Goal: Task Accomplishment & Management: Complete application form

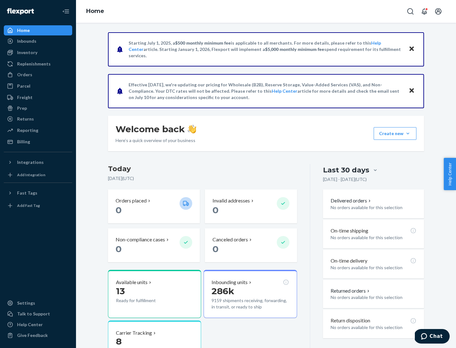
click at [408, 134] on button "Create new Create new inbound Create new order Create new product" at bounding box center [395, 133] width 43 height 13
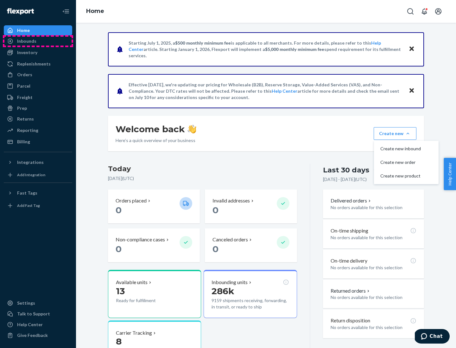
click at [38, 41] on div "Inbounds" at bounding box center [37, 41] width 67 height 9
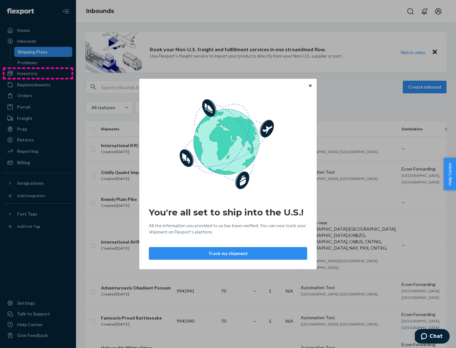
click at [38, 73] on div "You're all set to ship into the U.S.! All the information you provided to us ha…" at bounding box center [228, 174] width 456 height 348
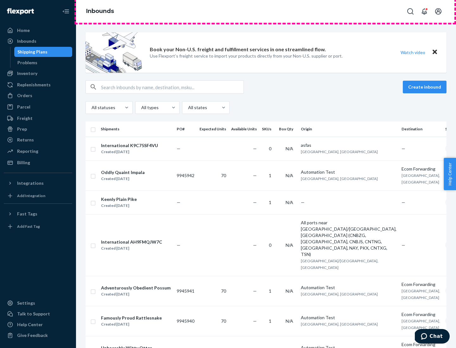
click at [266, 11] on div "Inbounds" at bounding box center [266, 11] width 380 height 23
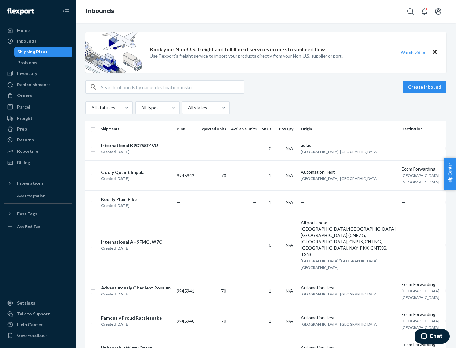
click at [266, 11] on div "Inbounds" at bounding box center [266, 11] width 380 height 23
click at [266, 108] on div "All statuses All types All states" at bounding box center [265, 107] width 361 height 13
click at [31, 52] on div "Shipping Plans" at bounding box center [32, 52] width 30 height 6
click at [425, 87] on button "Create inbound" at bounding box center [425, 87] width 44 height 13
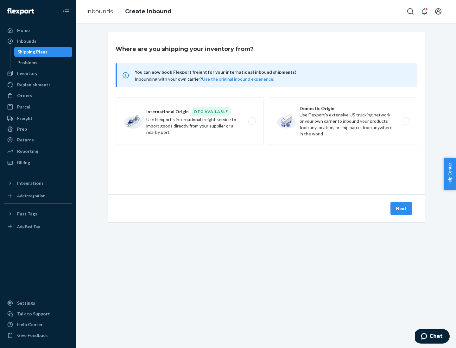
click at [190, 121] on label "International Origin DTC Available Use Flexport's international freight service…" at bounding box center [190, 121] width 148 height 47
click at [252, 121] on input "International Origin DTC Available Use Flexport's international freight service…" at bounding box center [254, 121] width 4 height 4
radio input "true"
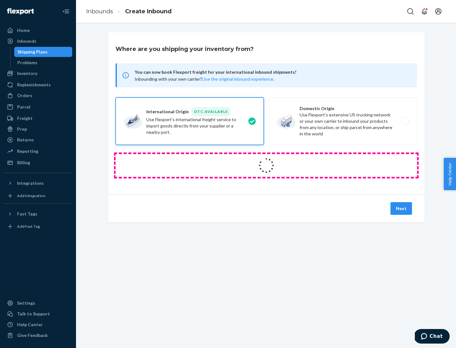
click at [266, 166] on icon at bounding box center [266, 165] width 19 height 19
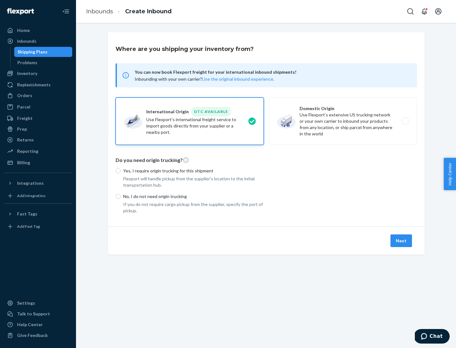
click at [193, 171] on p "Yes, I require origin trucking for this shipment" at bounding box center [193, 171] width 141 height 6
click at [121, 171] on input "Yes, I require origin trucking for this shipment" at bounding box center [118, 170] width 5 height 5
radio input "true"
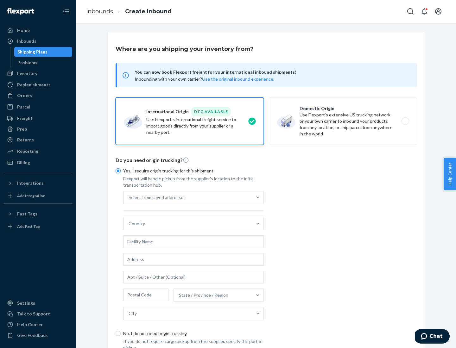
scroll to position [12, 0]
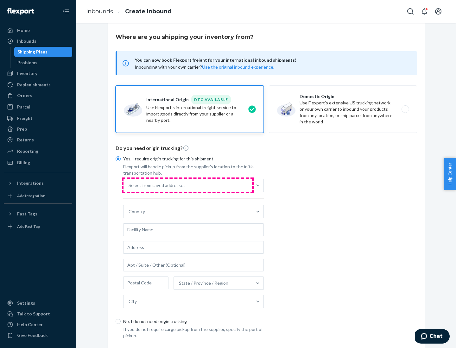
click at [188, 185] on div "Select from saved addresses" at bounding box center [187, 185] width 129 height 13
click at [129, 185] on input "Select from saved addresses" at bounding box center [129, 185] width 1 height 6
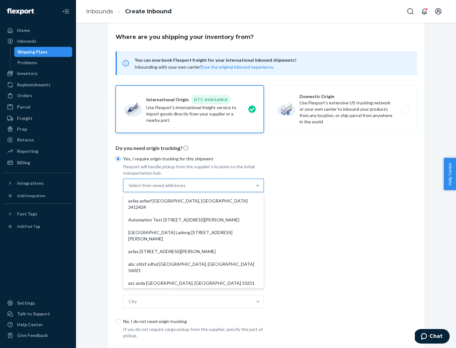
scroll to position [28, 0]
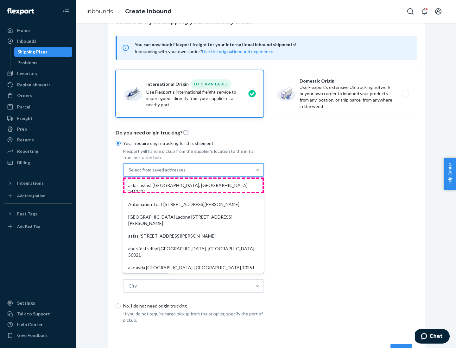
click at [193, 185] on div "asfas asfasf [GEOGRAPHIC_DATA], [GEOGRAPHIC_DATA] 2412424" at bounding box center [193, 188] width 138 height 19
click at [129, 173] on input "option asfas asfasf [GEOGRAPHIC_DATA], [GEOGRAPHIC_DATA] 2412424 focused, 1 of …" at bounding box center [129, 170] width 1 height 6
type input "asfas"
type input "asfasf"
type input "2412424"
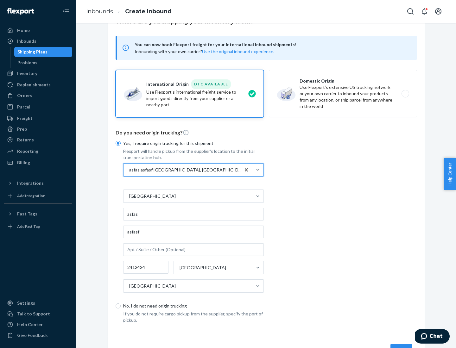
scroll to position [59, 0]
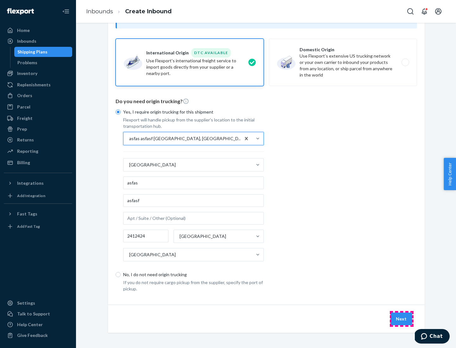
click at [401, 319] on button "Next" at bounding box center [401, 319] width 22 height 13
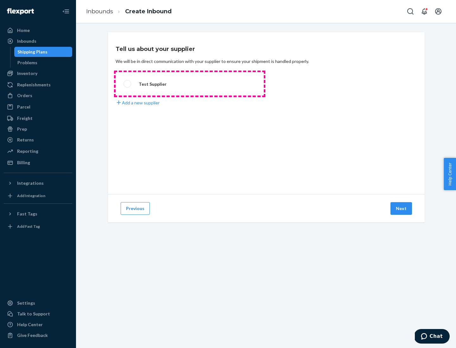
click at [190, 84] on label "Test Supplier" at bounding box center [190, 83] width 148 height 23
click at [128, 84] on input "Test Supplier" at bounding box center [125, 84] width 4 height 4
radio input "true"
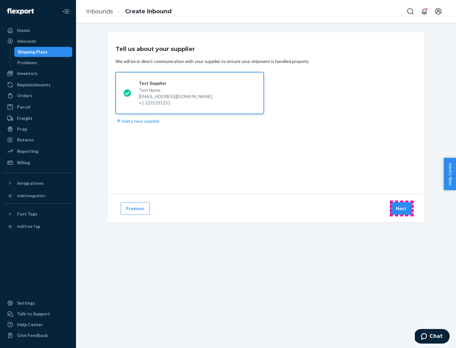
click at [401, 209] on button "Next" at bounding box center [401, 208] width 22 height 13
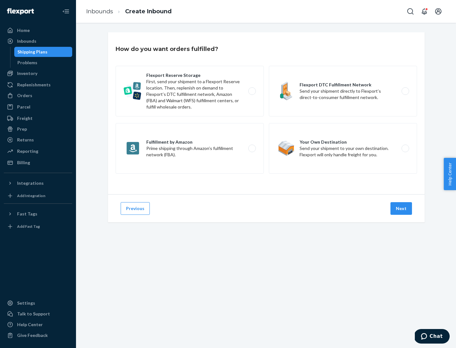
click at [190, 148] on label "Fulfillment by Amazon Prime shipping through Amazon’s fulfillment network (FBA)." at bounding box center [190, 148] width 148 height 51
click at [252, 148] on input "Fulfillment by Amazon Prime shipping through Amazon’s fulfillment network (FBA)." at bounding box center [254, 149] width 4 height 4
radio input "true"
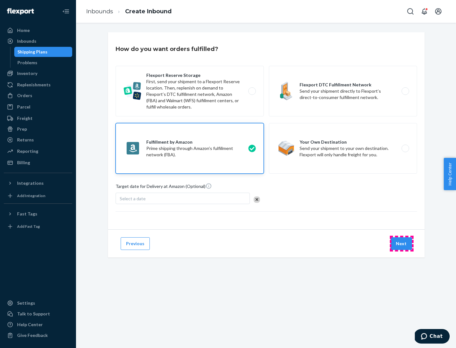
click at [401, 244] on button "Next" at bounding box center [401, 243] width 22 height 13
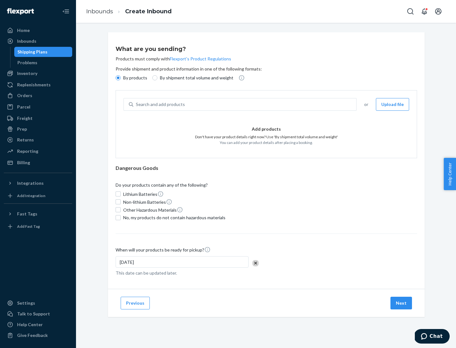
click at [195, 78] on p "By shipment total volume and weight" at bounding box center [196, 78] width 73 height 6
click at [157, 78] on input "By shipment total volume and weight" at bounding box center [154, 77] width 5 height 5
radio input "true"
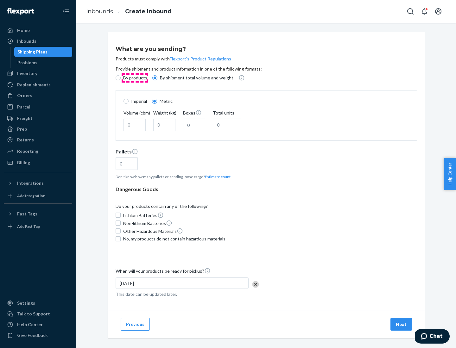
click at [135, 78] on p "By products" at bounding box center [135, 78] width 24 height 6
click at [121, 78] on input "By products" at bounding box center [118, 77] width 5 height 5
radio input "true"
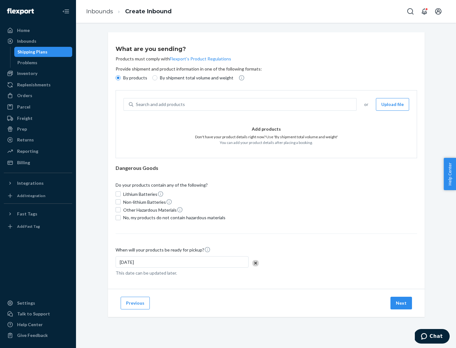
click at [245, 104] on div "Search and add products" at bounding box center [244, 104] width 223 height 11
click at [136, 104] on input "Search and add products" at bounding box center [136, 104] width 1 height 6
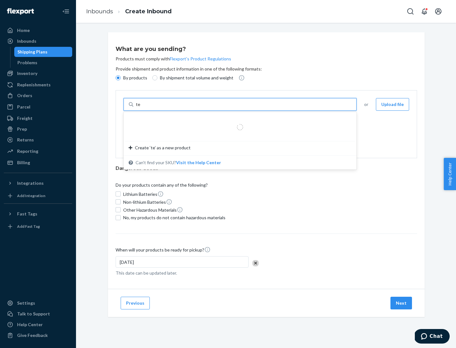
type input "test"
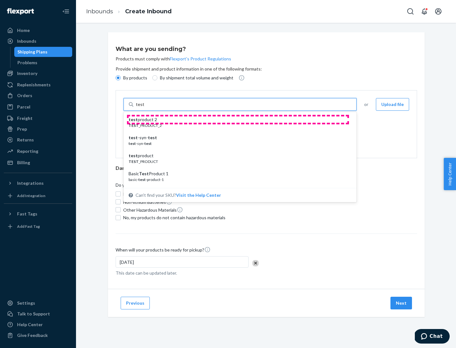
click at [238, 120] on div "test product 2" at bounding box center [238, 119] width 218 height 6
click at [144, 108] on input "test" at bounding box center [140, 104] width 8 height 6
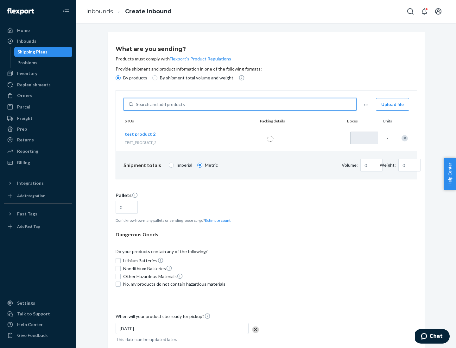
type input "1"
type input "0.02"
type input "22.23"
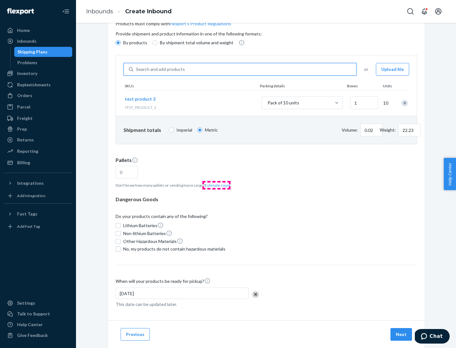
click at [216, 185] on button "Estimate count" at bounding box center [218, 185] width 26 height 5
type input "1"
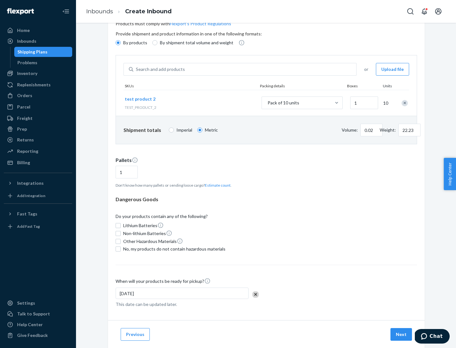
scroll to position [51, 0]
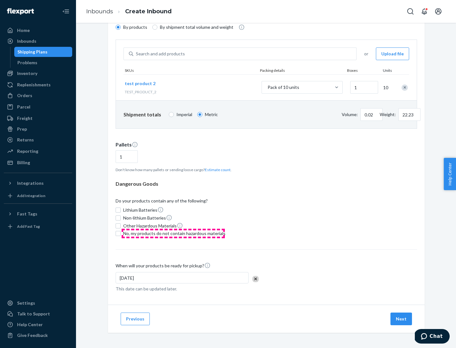
click at [173, 234] on span "No, my products do not contain hazardous materials" at bounding box center [174, 233] width 102 height 6
click at [121, 234] on input "No, my products do not contain hazardous materials" at bounding box center [118, 233] width 5 height 5
checkbox input "true"
click at [401, 319] on button "Next" at bounding box center [401, 319] width 22 height 13
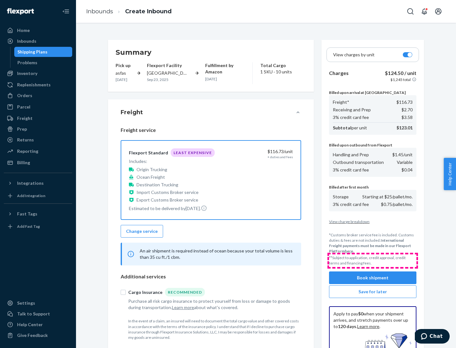
scroll to position [92, 0]
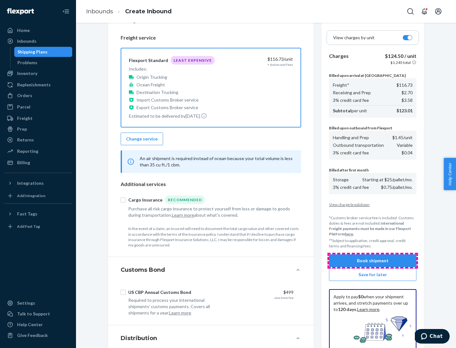
click at [373, 261] on button "Book shipment" at bounding box center [372, 261] width 87 height 13
